Goal: Check status: Check status

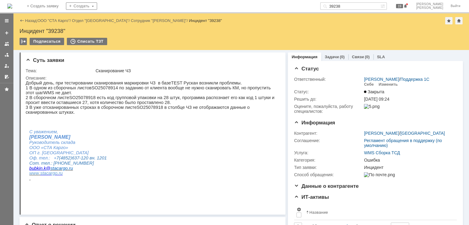
click at [371, 7] on input "39238" at bounding box center [350, 5] width 60 height 7
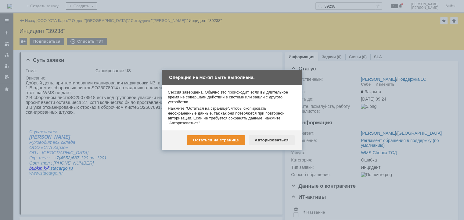
click at [279, 141] on div "Авторизоваться" at bounding box center [272, 141] width 46 height 10
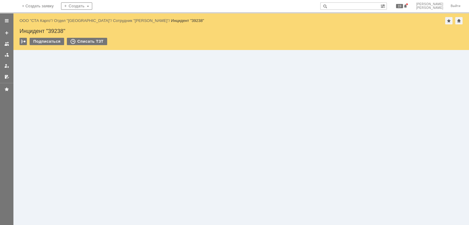
click at [357, 5] on input "text" at bounding box center [350, 5] width 60 height 7
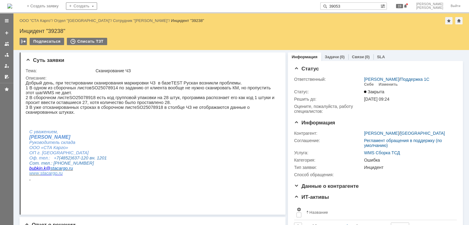
type input "39053"
